Goal: Task Accomplishment & Management: Complete application form

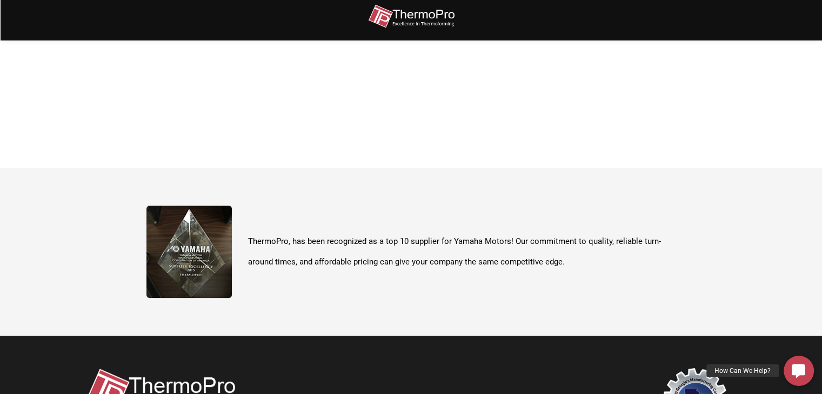
scroll to position [383, 0]
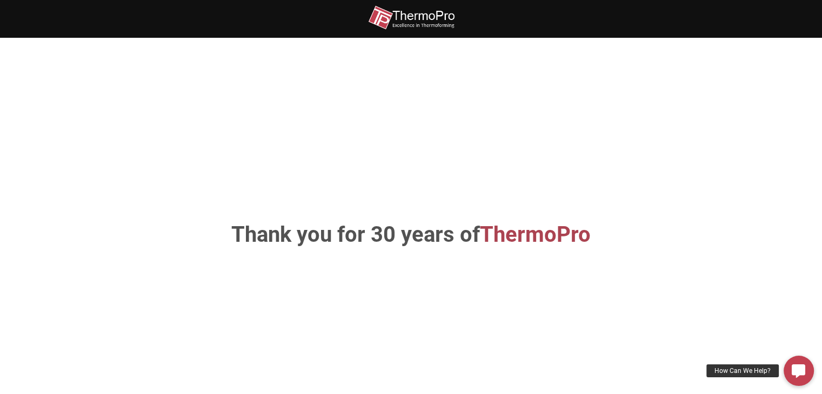
click at [423, 20] on img at bounding box center [411, 17] width 86 height 24
click at [204, 24] on div at bounding box center [411, 15] width 648 height 30
click at [59, 14] on div at bounding box center [411, 19] width 822 height 38
click at [527, 16] on div at bounding box center [411, 15] width 648 height 30
click at [241, 18] on div at bounding box center [411, 15] width 648 height 30
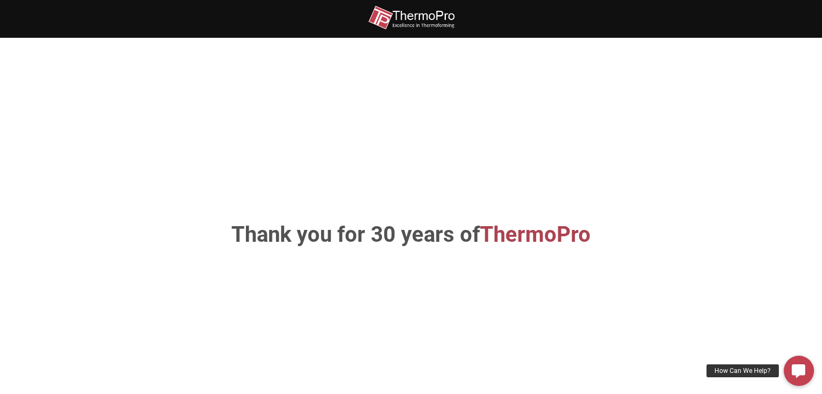
click at [88, 29] on div at bounding box center [411, 15] width 648 height 30
click at [475, 49] on section "Thank you for 30 years of ThermoPro" at bounding box center [411, 235] width 822 height 394
click at [680, 31] on div at bounding box center [411, 19] width 648 height 38
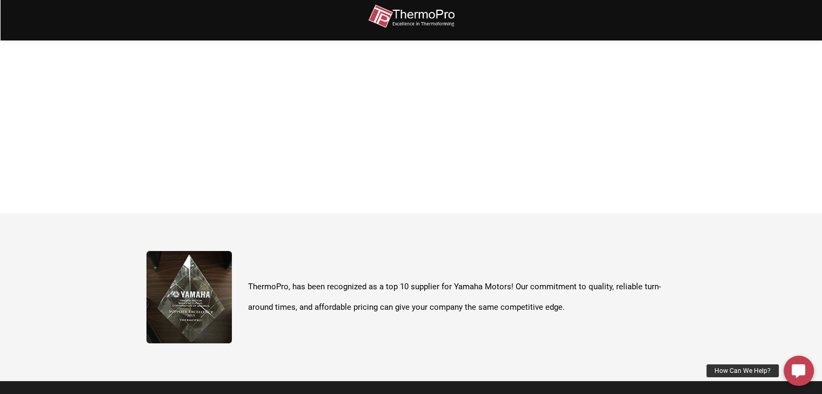
scroll to position [383, 0]
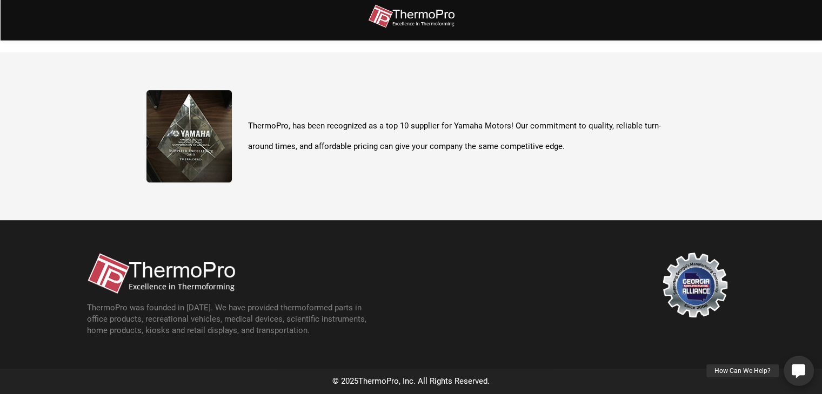
click at [790, 365] on link "How Can We Help?" at bounding box center [799, 371] width 30 height 30
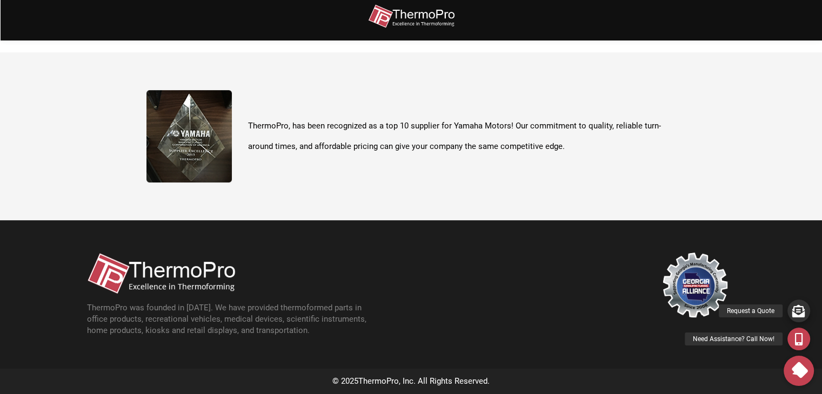
click at [728, 312] on div "Request a Quote" at bounding box center [751, 311] width 64 height 13
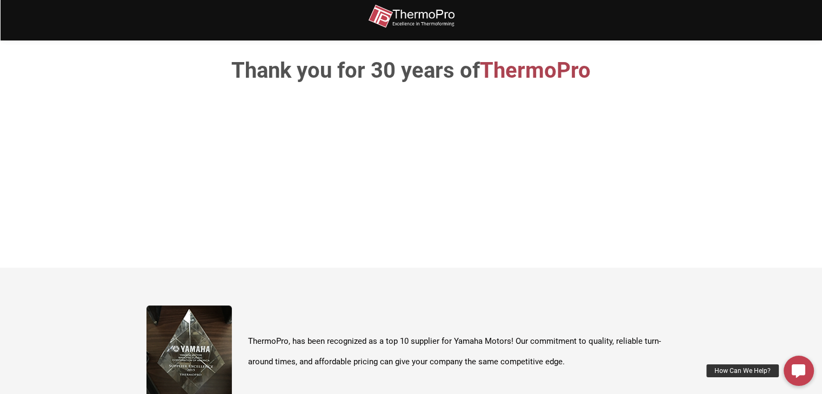
scroll to position [0, 0]
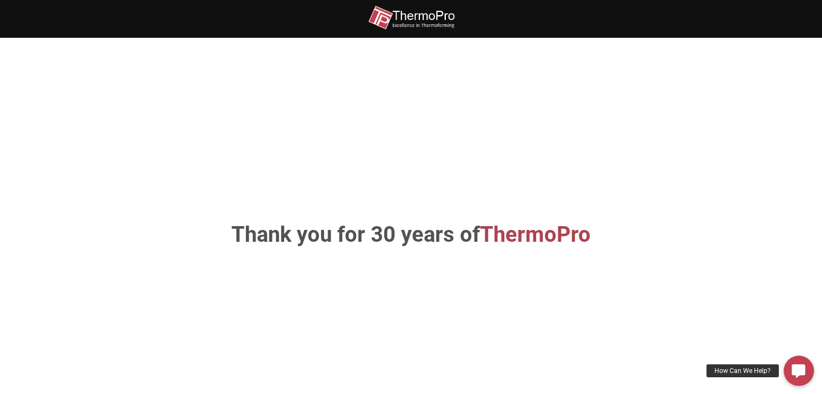
click at [385, 237] on h1 "Thank you for 30 years of ThermoPro" at bounding box center [411, 235] width 567 height 22
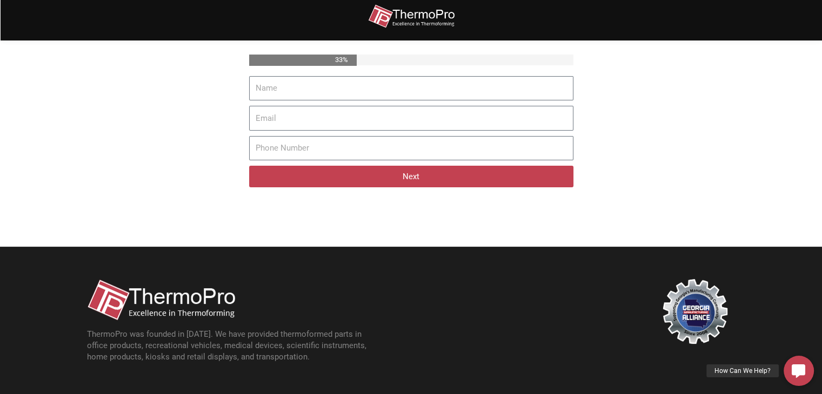
scroll to position [297, 0]
